Goal: Task Accomplishment & Management: Complete application form

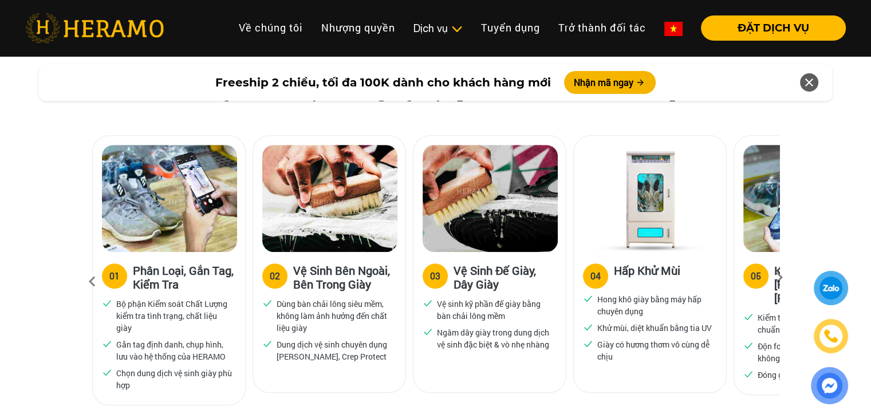
scroll to position [687, 0]
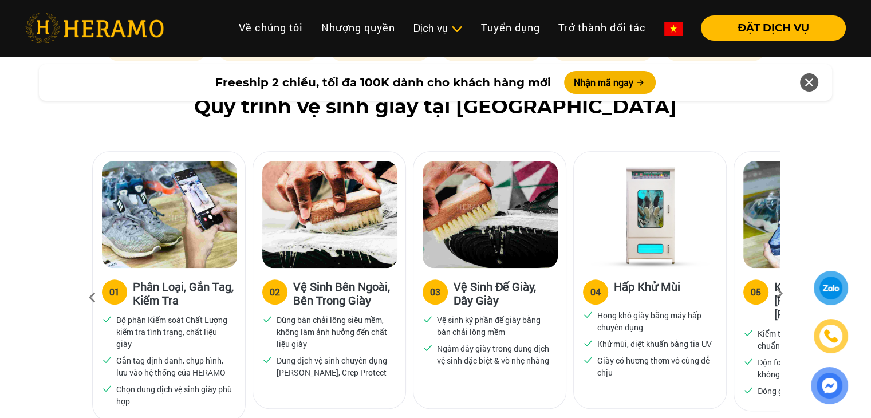
click at [761, 294] on div "05" at bounding box center [756, 292] width 10 height 14
click at [774, 294] on icon at bounding box center [779, 297] width 21 height 7
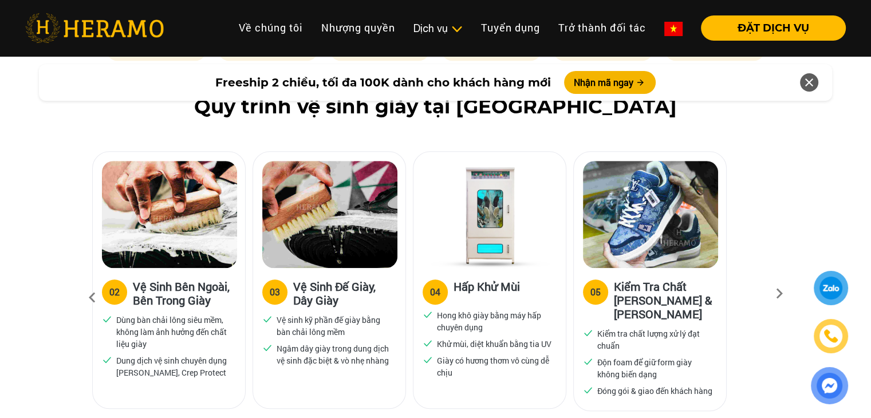
click at [774, 294] on icon at bounding box center [779, 297] width 21 height 7
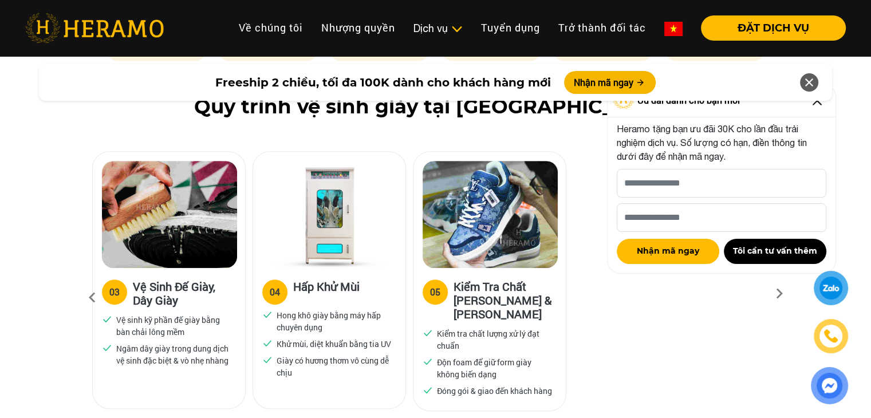
scroll to position [745, 0]
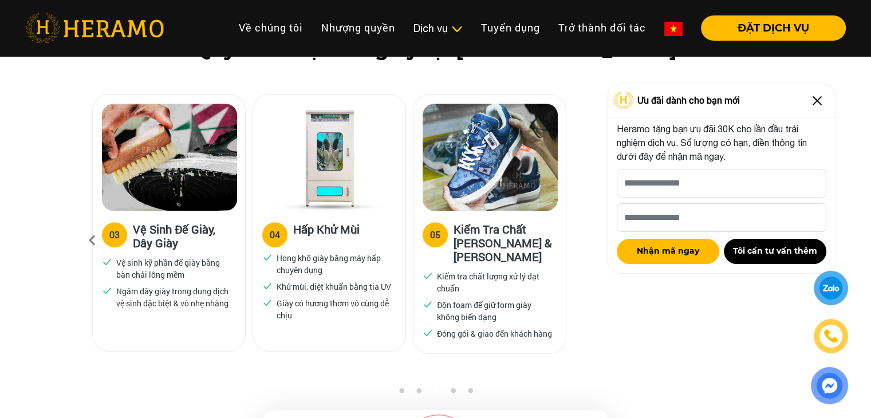
click at [95, 243] on icon at bounding box center [92, 240] width 21 height 31
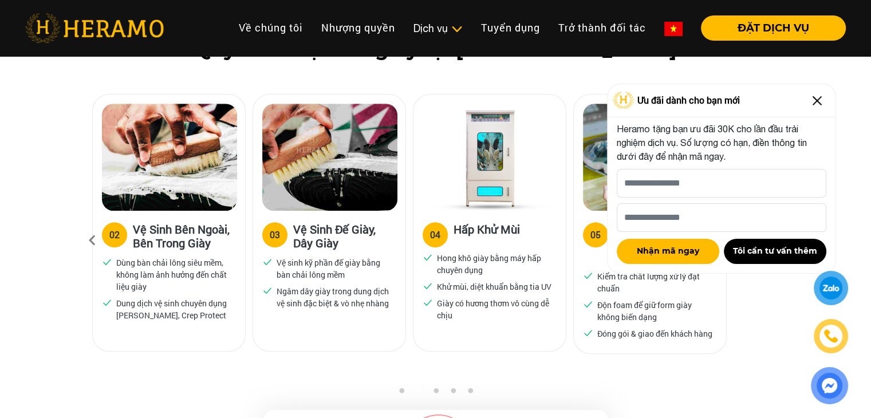
click at [95, 243] on icon at bounding box center [92, 240] width 21 height 31
click at [94, 242] on icon at bounding box center [92, 240] width 21 height 31
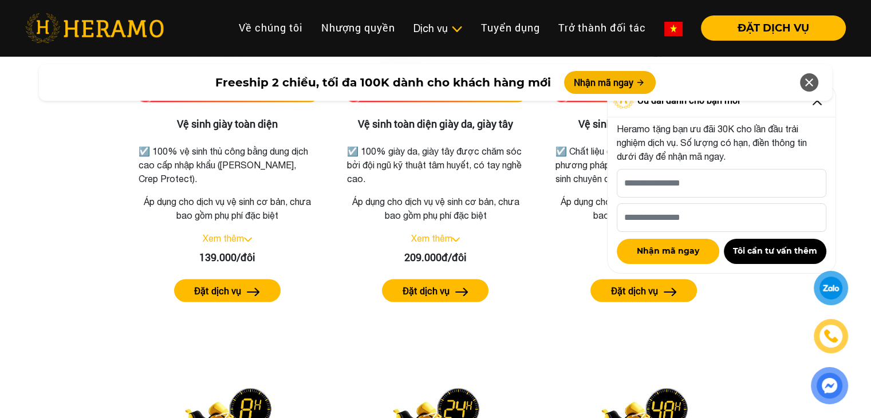
scroll to position [1604, 0]
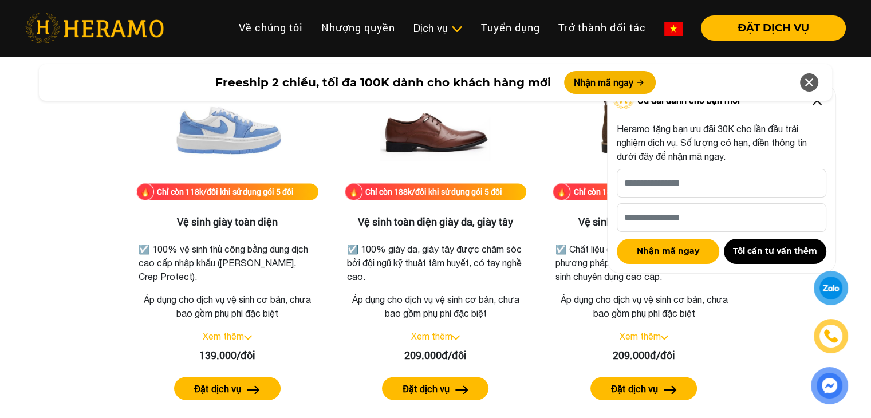
click at [804, 85] on icon at bounding box center [810, 82] width 14 height 21
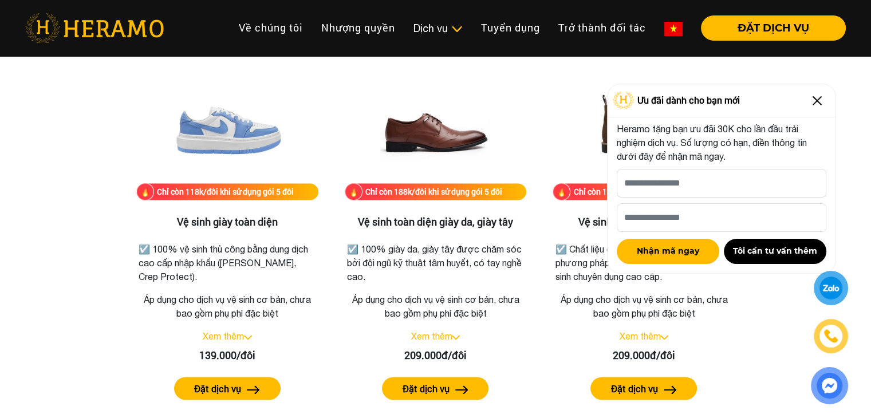
click at [816, 104] on img at bounding box center [817, 101] width 18 height 18
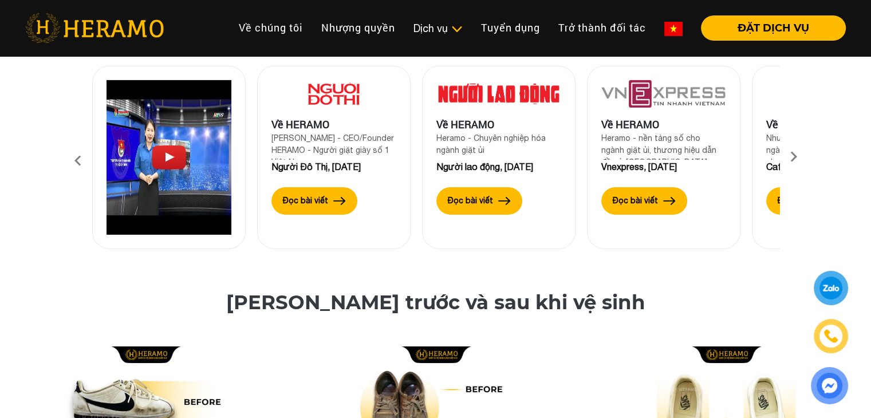
scroll to position [3723, 0]
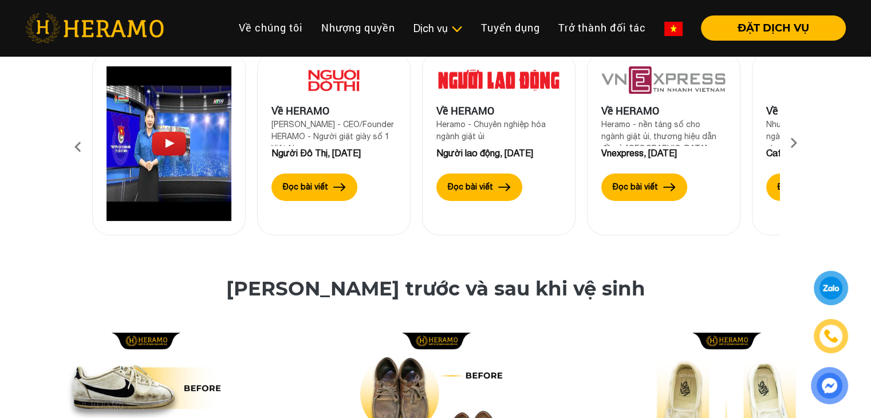
click at [0, 148] on div "Truyền thông nói gì về [GEOGRAPHIC_DATA]? Về HERAMO [PERSON_NAME] - CEO/Founder…" at bounding box center [435, 135] width 871 height 237
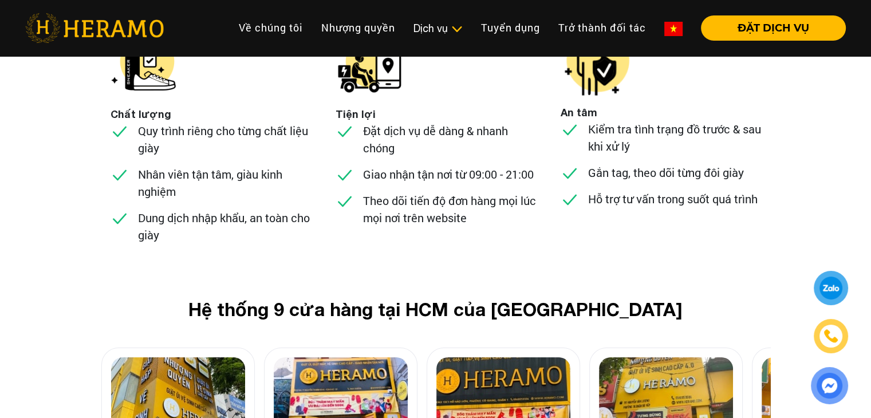
scroll to position [4411, 0]
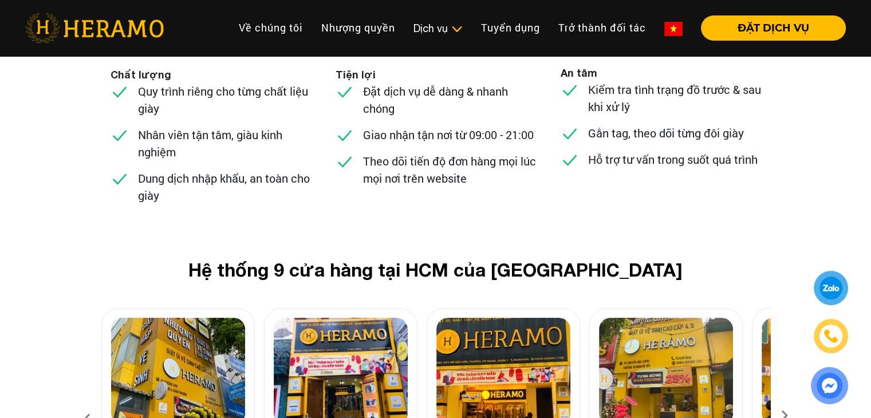
click at [781, 416] on icon at bounding box center [784, 419] width 21 height 7
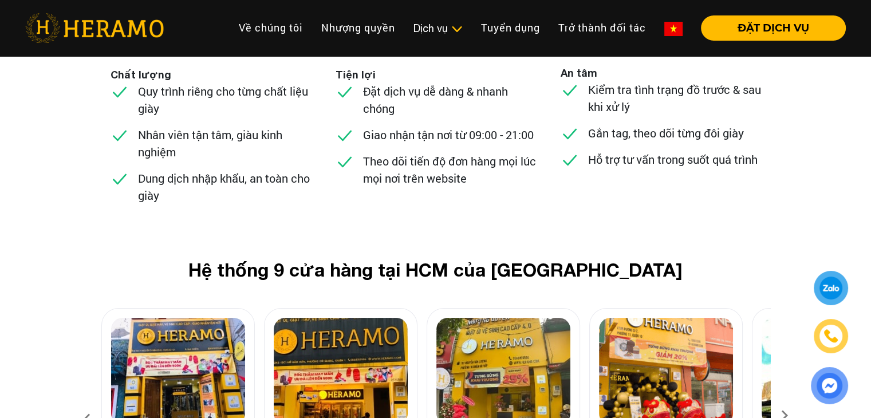
click at [781, 416] on icon at bounding box center [784, 419] width 21 height 7
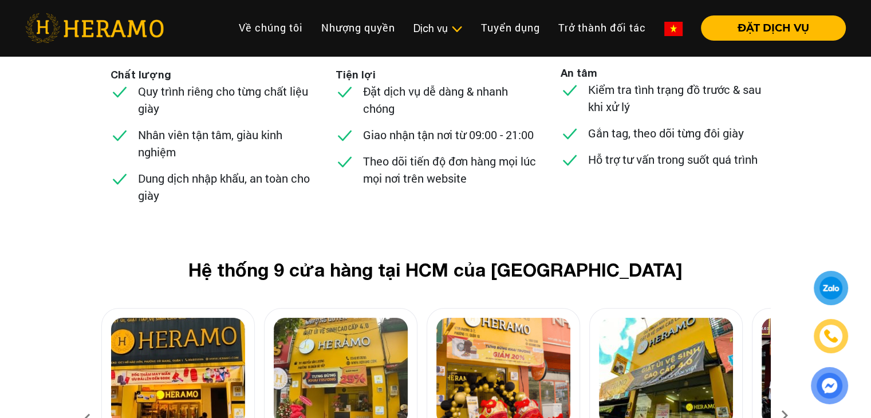
click at [784, 416] on icon at bounding box center [784, 419] width 21 height 7
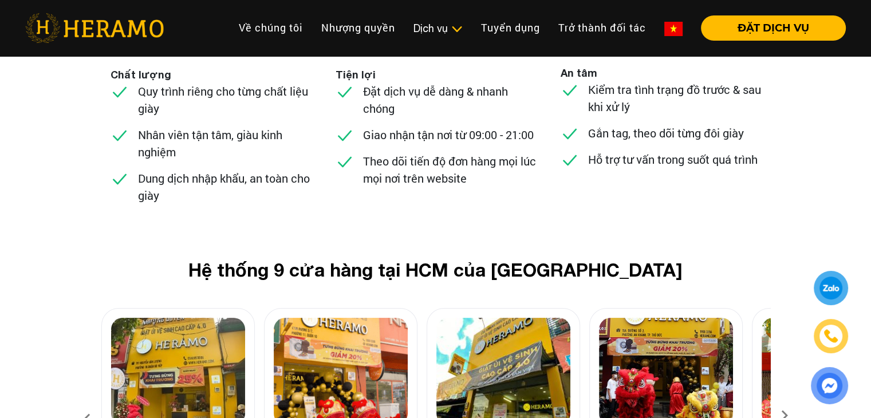
click at [784, 416] on icon at bounding box center [784, 419] width 21 height 7
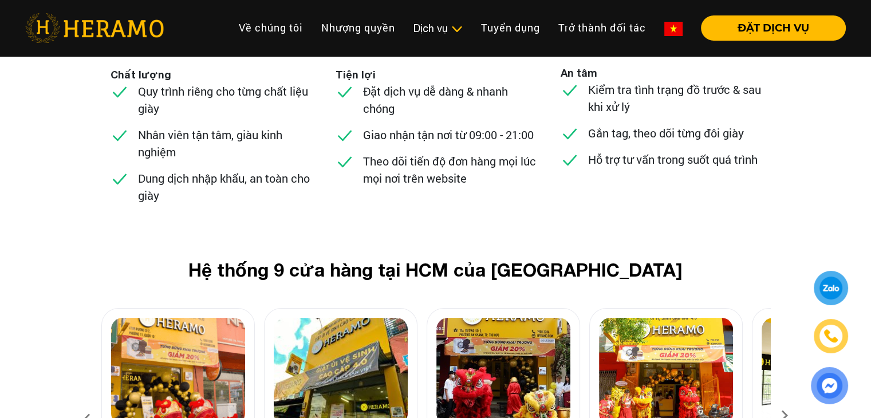
click at [784, 416] on icon at bounding box center [784, 419] width 21 height 7
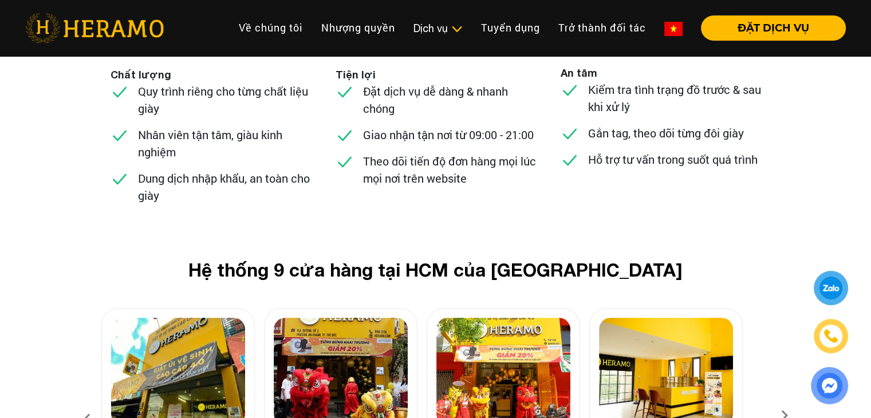
click at [780, 416] on icon at bounding box center [784, 419] width 21 height 7
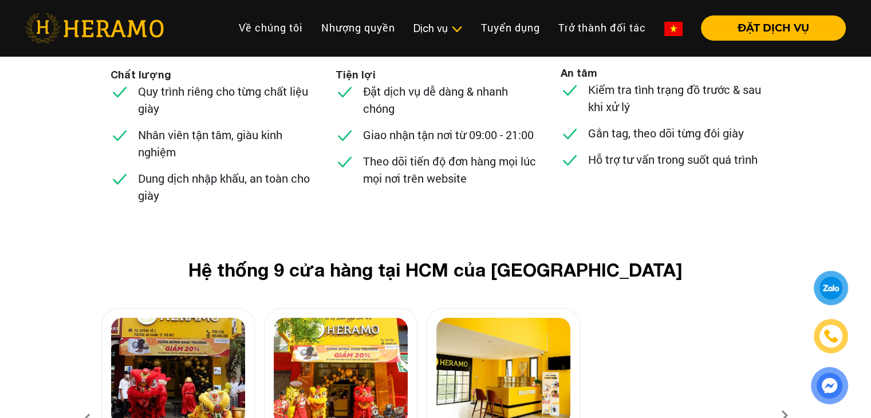
click at [85, 404] on icon at bounding box center [87, 419] width 21 height 31
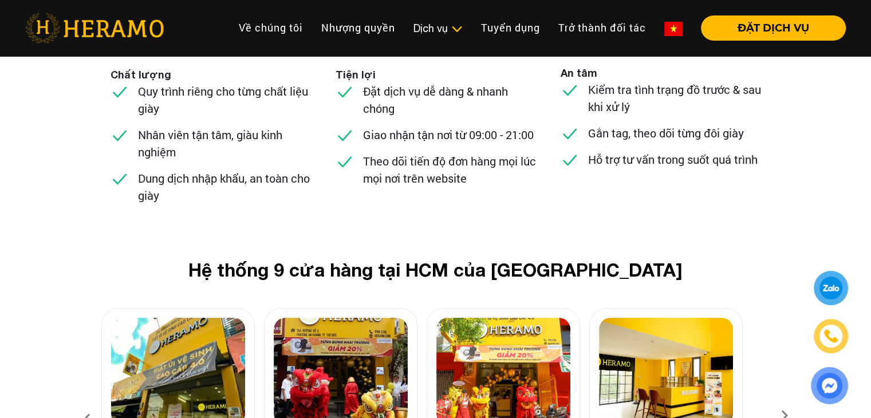
click at [85, 404] on icon at bounding box center [87, 419] width 21 height 31
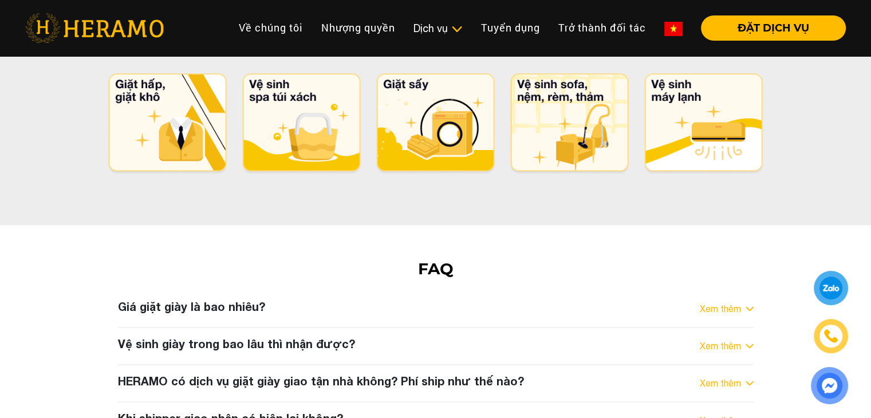
scroll to position [5900, 0]
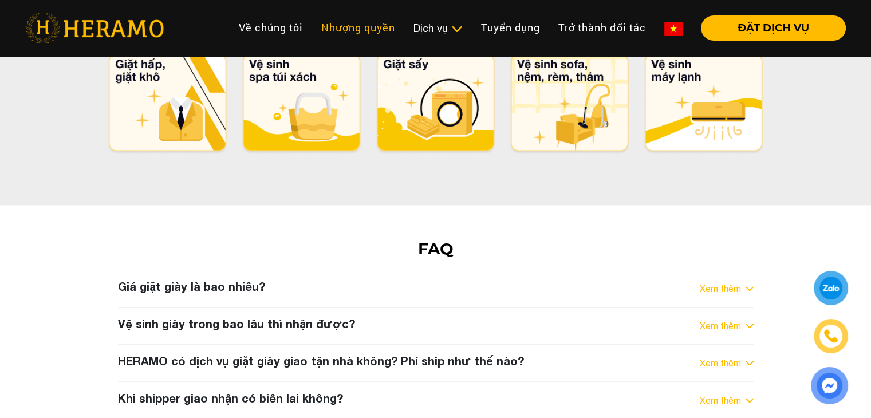
click at [341, 36] on link "Nhượng quyền" at bounding box center [358, 27] width 92 height 25
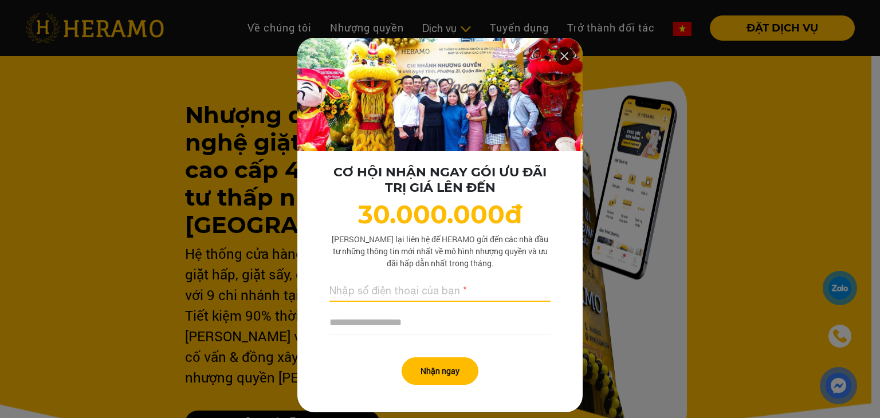
click at [352, 288] on input "text" at bounding box center [439, 289] width 221 height 23
type input "**********"
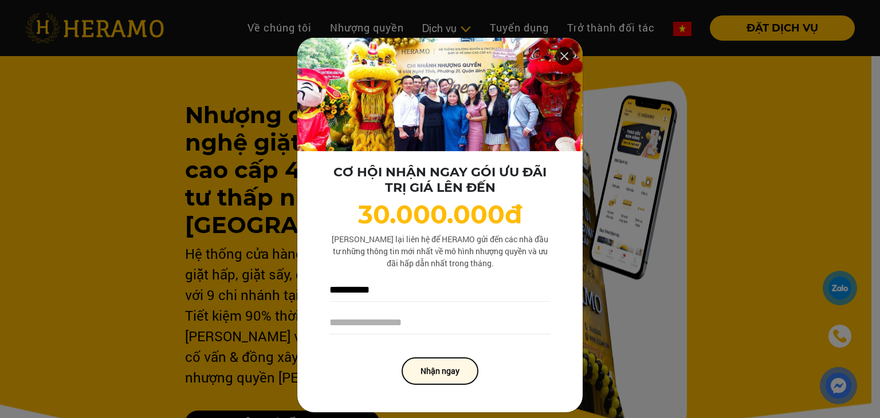
click at [432, 378] on button "Nhận ngay" at bounding box center [440, 370] width 77 height 27
